Goal: Browse casually

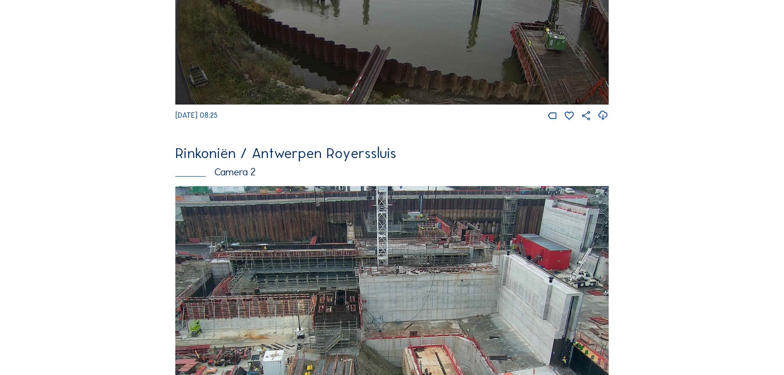
scroll to position [329, 0]
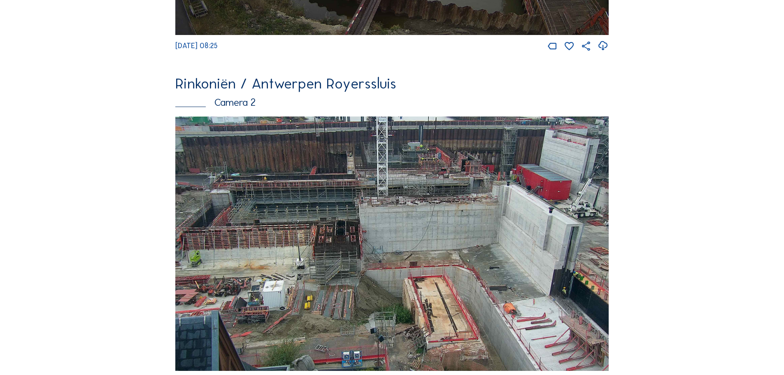
click at [362, 168] on img at bounding box center [392, 244] width 434 height 254
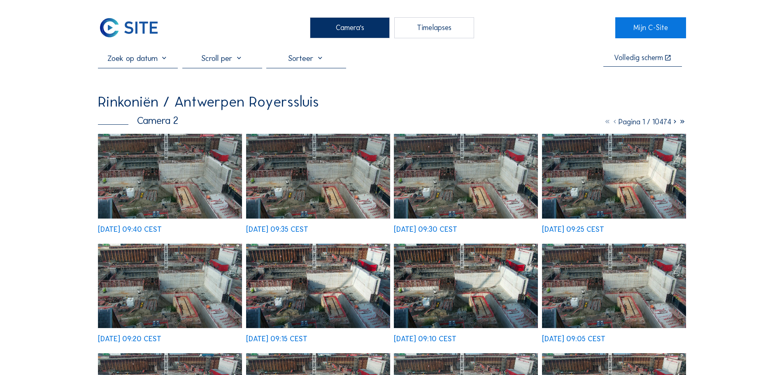
click at [189, 177] on img at bounding box center [170, 176] width 144 height 84
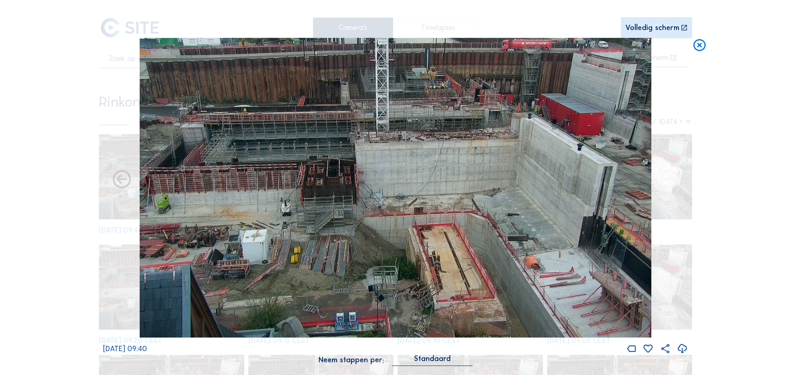
click at [670, 180] on icon at bounding box center [669, 180] width 22 height 22
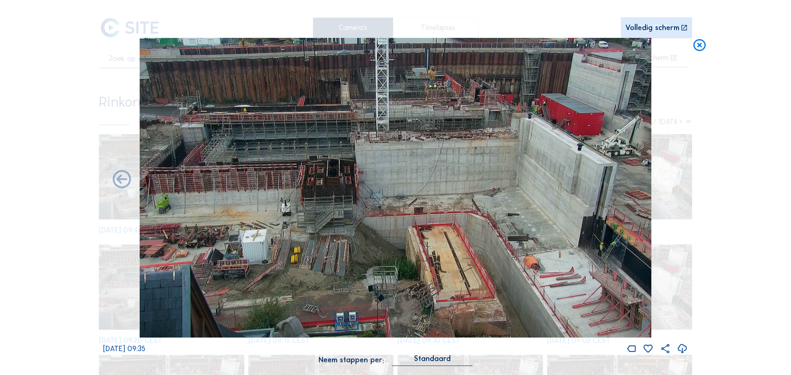
click at [678, 185] on icon at bounding box center [669, 180] width 22 height 22
click at [667, 182] on icon at bounding box center [669, 180] width 22 height 22
click at [699, 42] on icon at bounding box center [699, 45] width 15 height 15
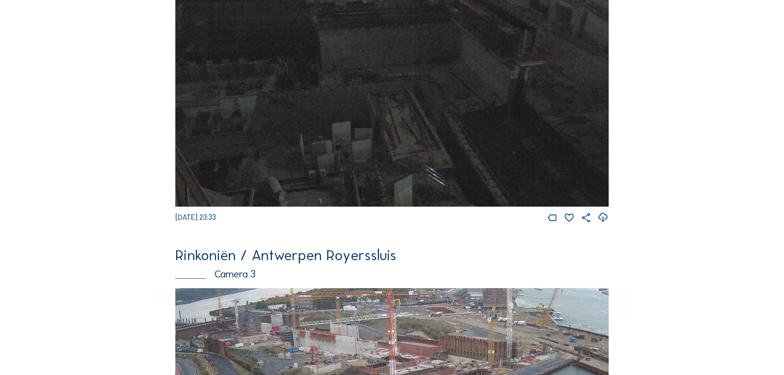
scroll to position [824, 0]
